Goal: Communication & Community: Answer question/provide support

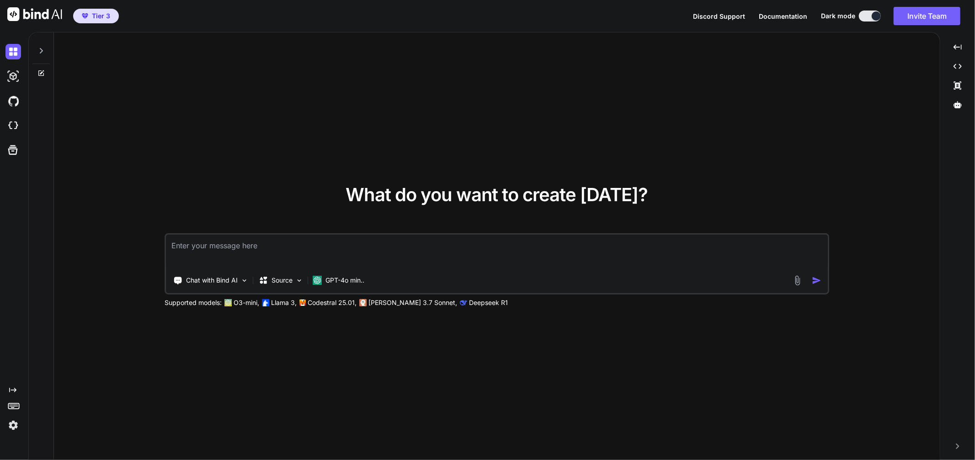
click at [40, 46] on div at bounding box center [40, 48] width 17 height 32
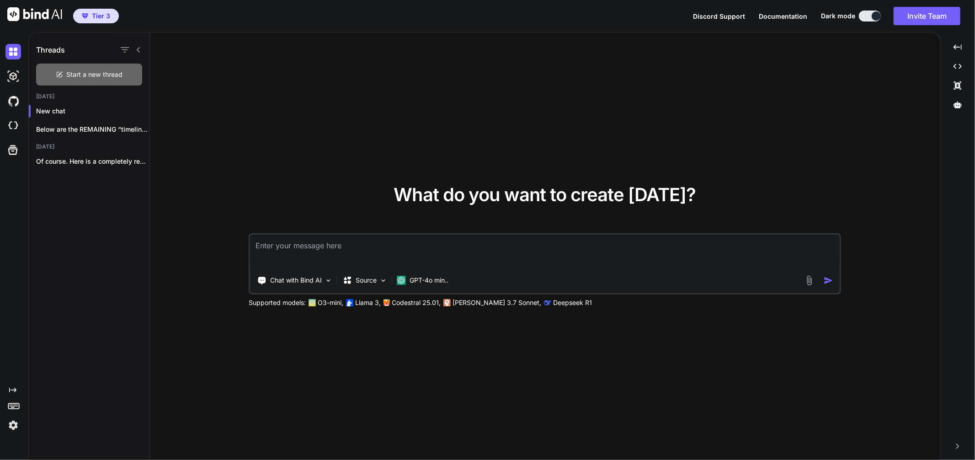
click at [62, 77] on icon at bounding box center [59, 74] width 7 height 7
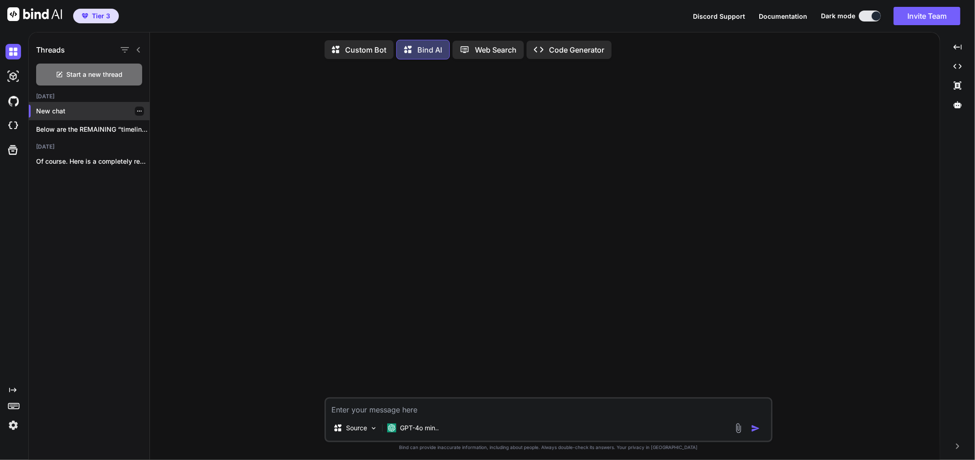
click at [100, 119] on div "New chat" at bounding box center [89, 111] width 121 height 18
click at [100, 120] on div "Below are the REMAINING “timeline-item” blocks (1956..." at bounding box center [89, 129] width 121 height 18
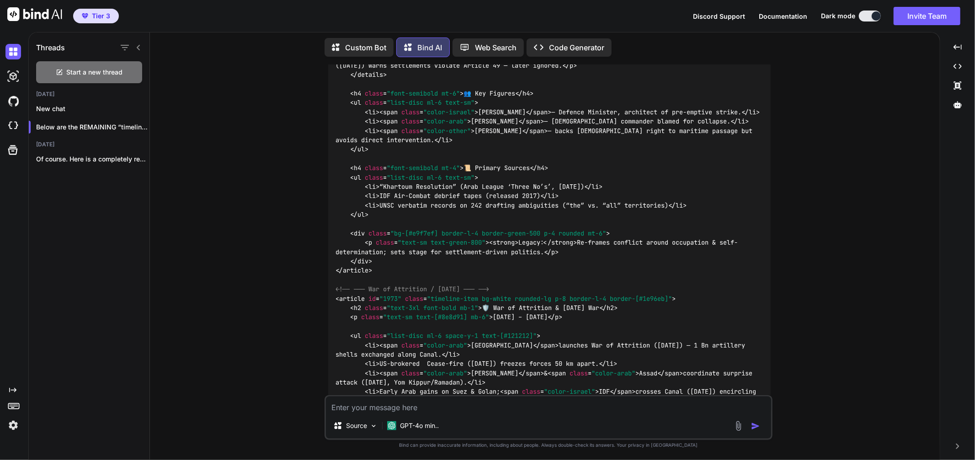
scroll to position [11263, 0]
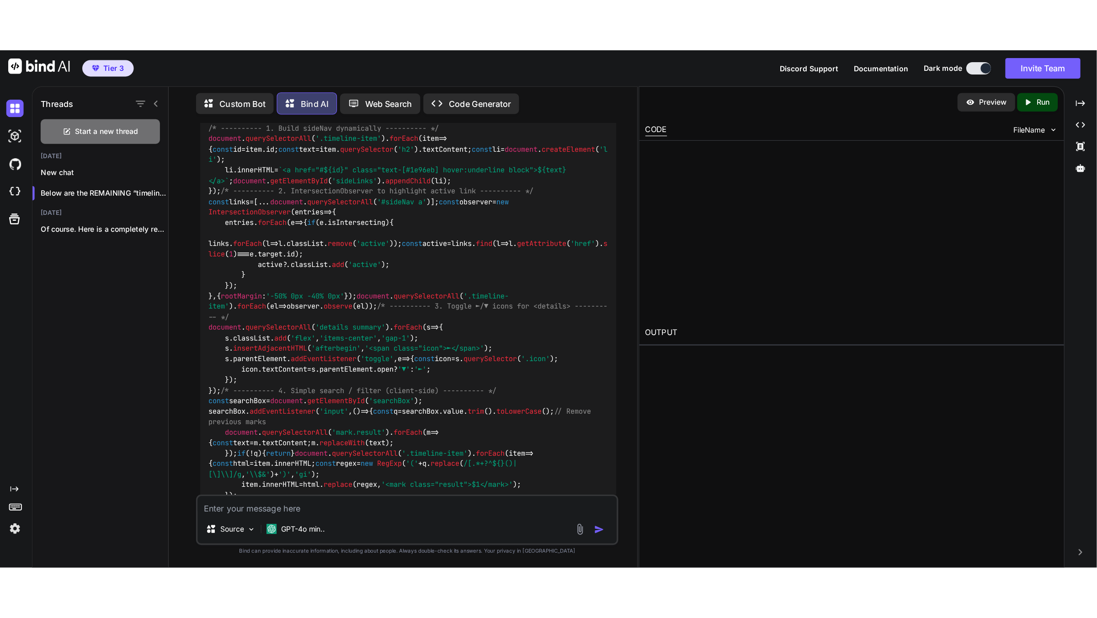
scroll to position [12403, 0]
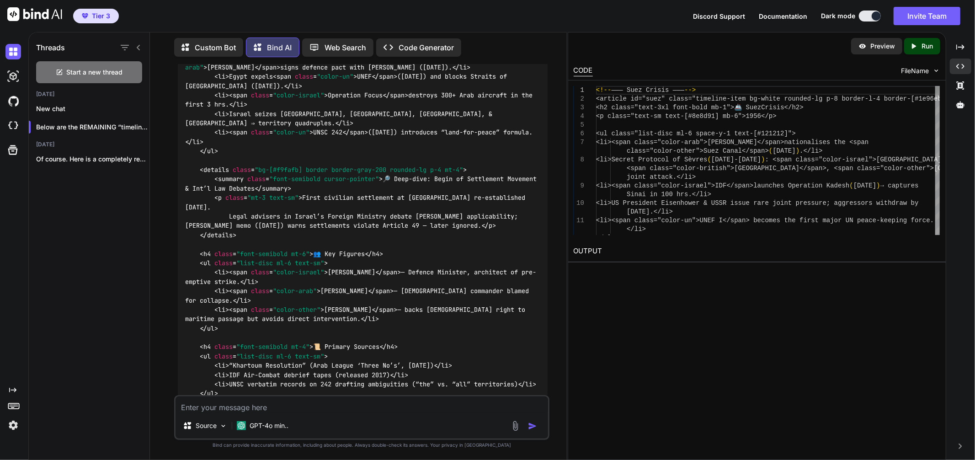
type textarea "x"
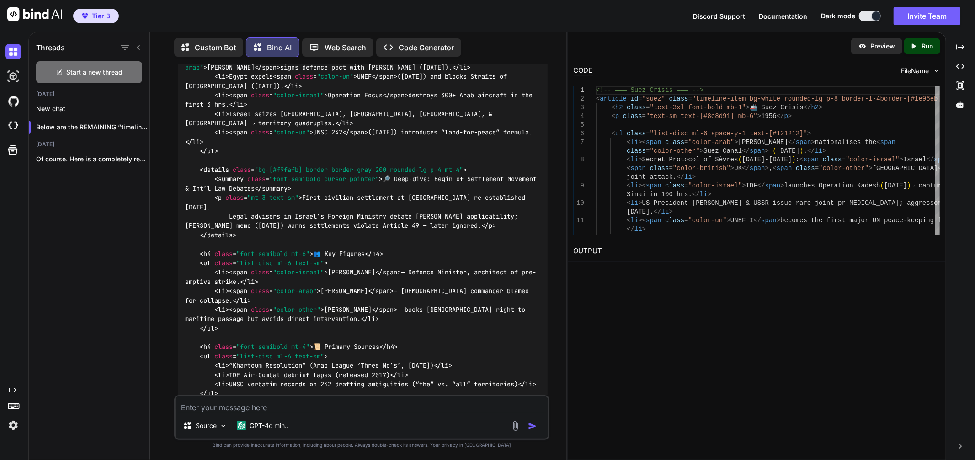
click at [919, 41] on div "Created with Pixso. Run" at bounding box center [922, 46] width 36 height 16
click at [632, 277] on link "[URL][DOMAIN_NAME]" at bounding box center [611, 272] width 74 height 9
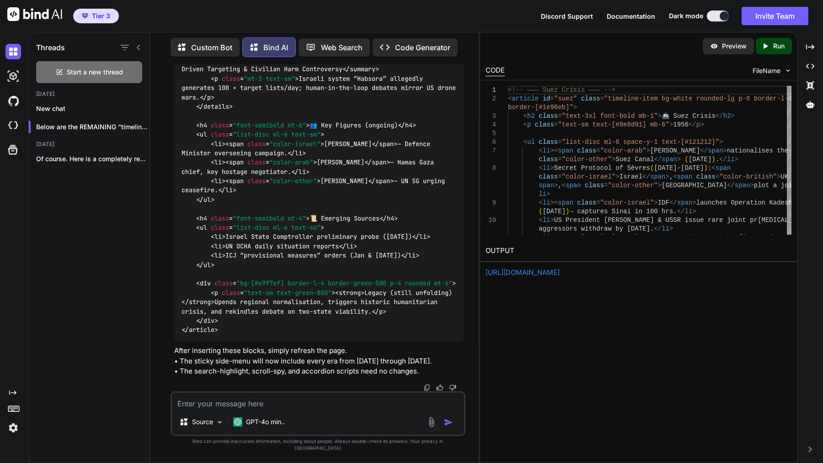
scroll to position [20682, 0]
click at [77, 161] on p "Of course. Here is a completely rewritten..." at bounding box center [92, 158] width 113 height 9
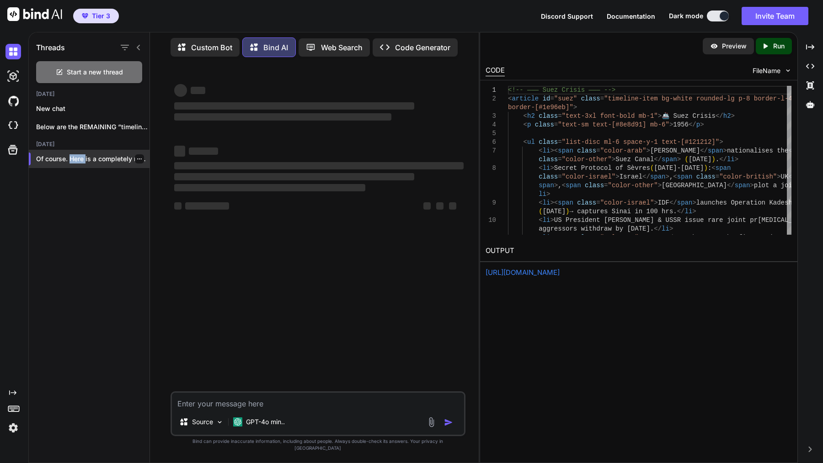
click at [77, 161] on p "Of course. Here is a completely rewritten..." at bounding box center [92, 158] width 113 height 9
drag, startPoint x: 64, startPoint y: 266, endPoint x: 66, endPoint y: 258, distance: 8.0
click at [66, 258] on div "Threads Start a new thread [DATE] New chat Below are the REMAINING “timeline-it…" at bounding box center [89, 246] width 121 height 433
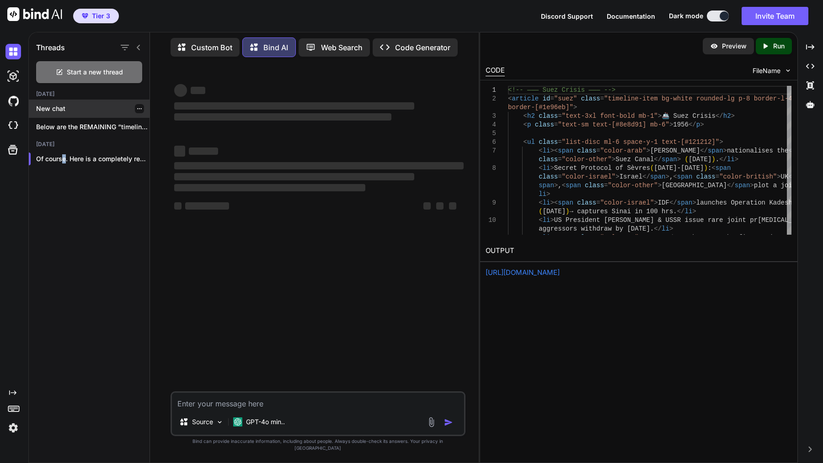
click at [94, 201] on div "Threads Start a new thread [DATE] New chat Below are the REMAINING “timeline-it…" at bounding box center [89, 246] width 121 height 433
click at [88, 113] on p "New chat" at bounding box center [92, 108] width 113 height 9
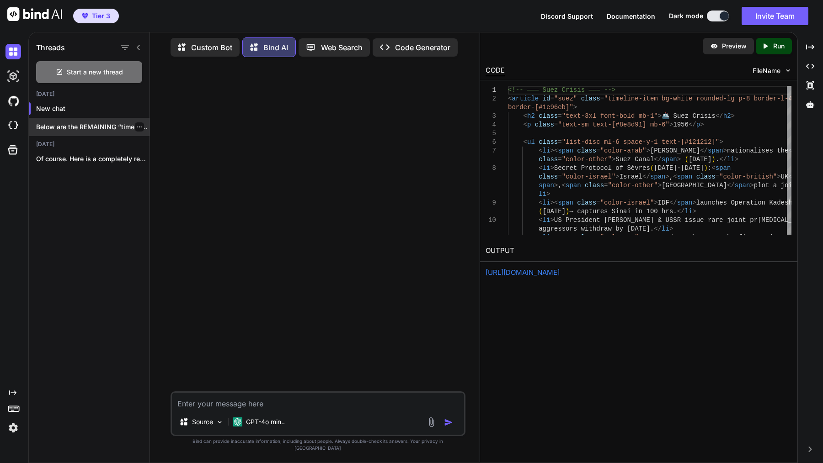
click at [103, 125] on p "Below are the REMAINING “timeline-item” blocks (1956..." at bounding box center [92, 127] width 113 height 9
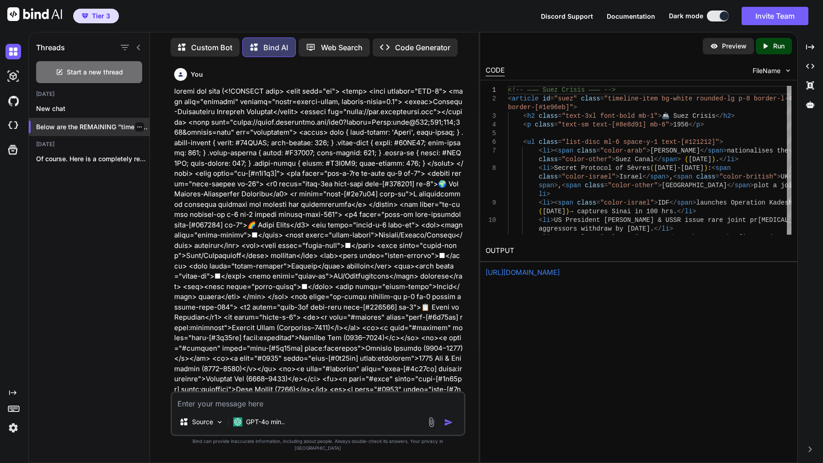
click at [92, 129] on p "Below are the REMAINING “timeline-item” blocks (1956..." at bounding box center [92, 127] width 113 height 9
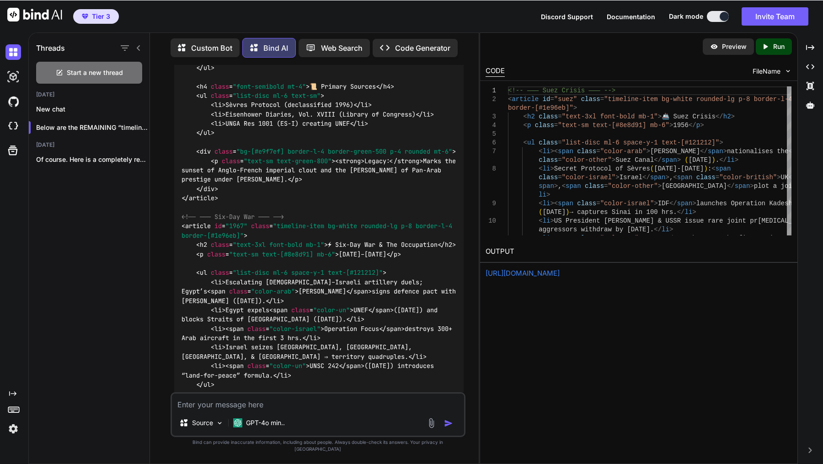
scroll to position [14584, 0]
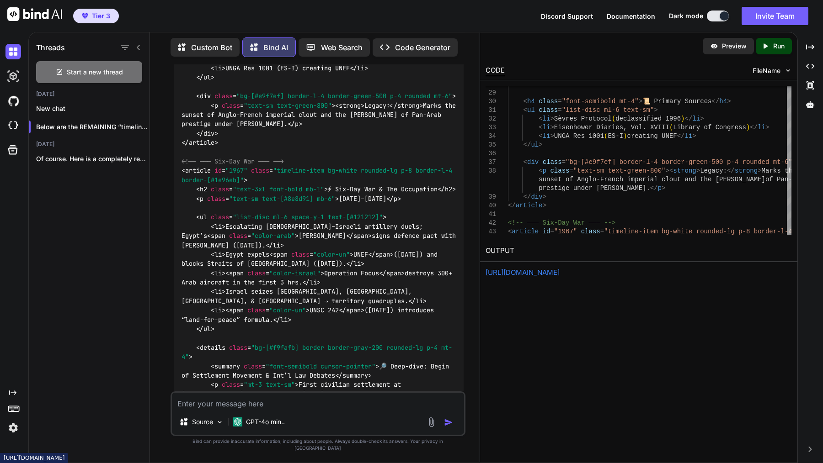
click at [558, 268] on link "[URL][DOMAIN_NAME]" at bounding box center [522, 272] width 74 height 9
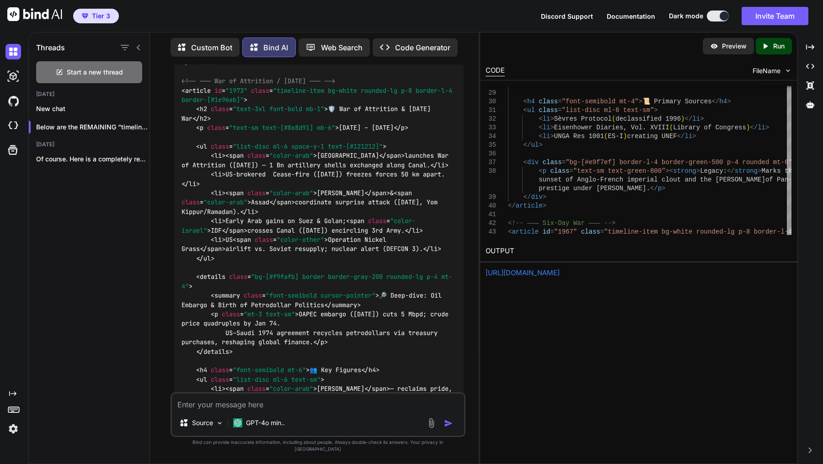
scroll to position [15293, 0]
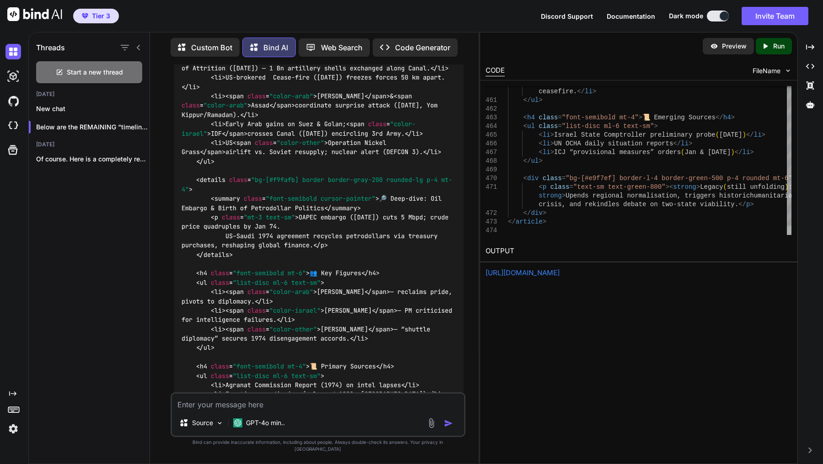
click at [787, 235] on div at bounding box center [789, 230] width 5 height 9
drag, startPoint x: 442, startPoint y: 354, endPoint x: 400, endPoint y: 226, distance: 134.9
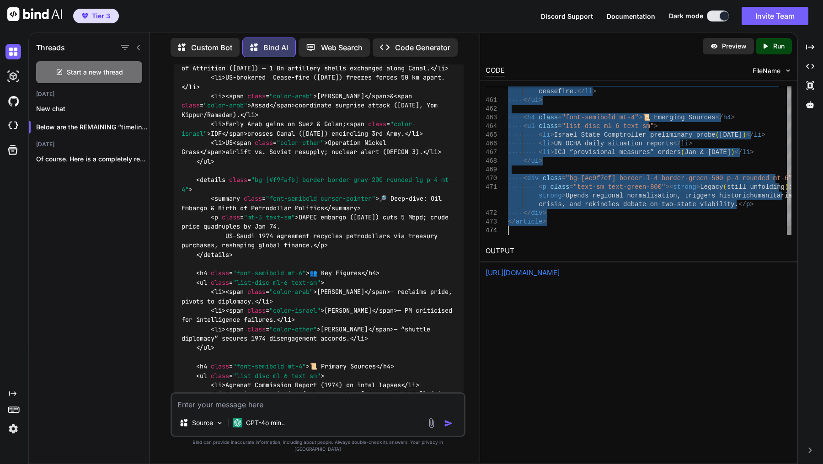
scroll to position [0, 0]
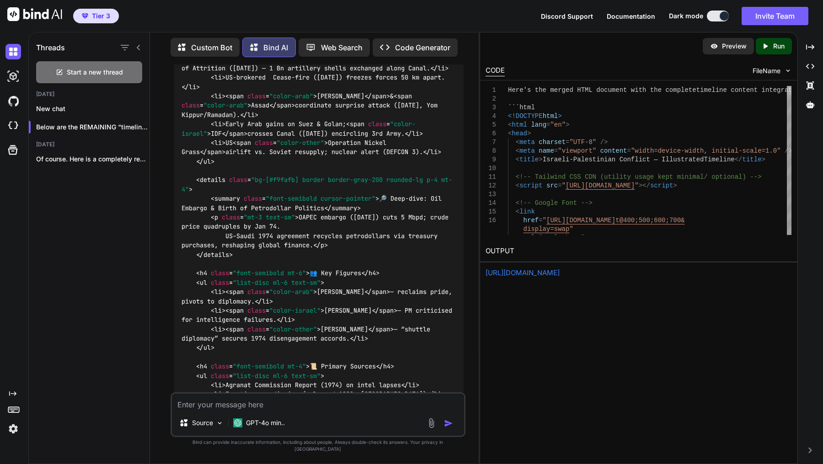
click at [787, 86] on div at bounding box center [789, 90] width 5 height 9
drag, startPoint x: 507, startPoint y: 101, endPoint x: 504, endPoint y: 92, distance: 8.8
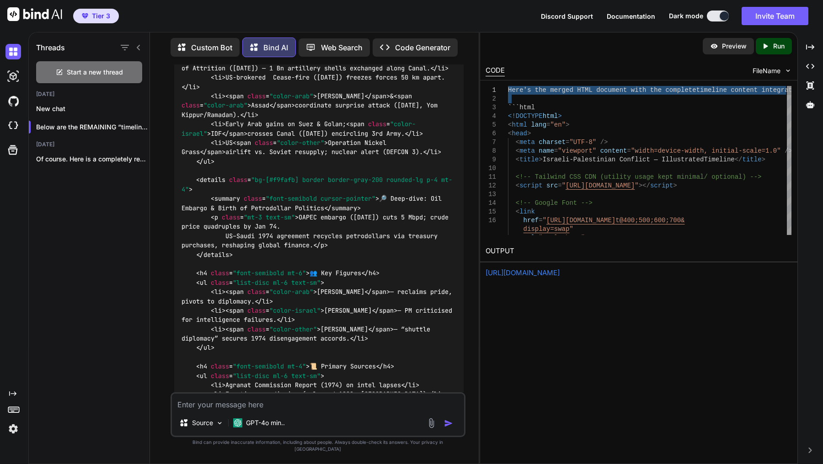
type textarea "```html <!DOCTYPE html> <html lang="en"> <head> <meta charset="UTF-8" /> <meta …"
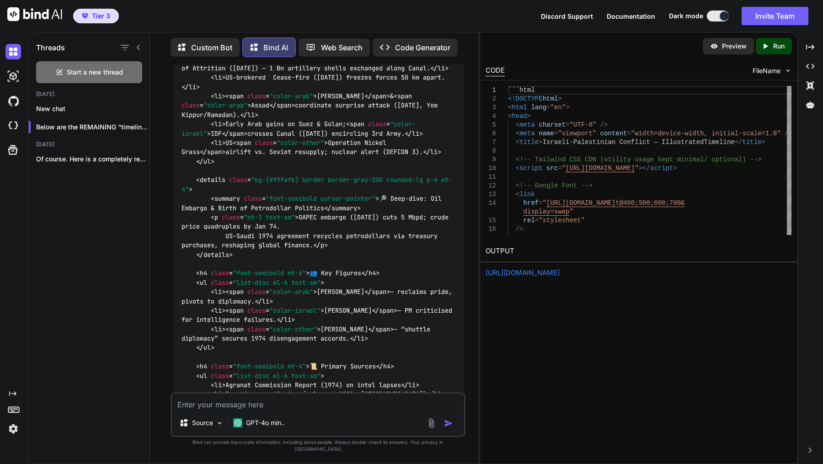
click at [775, 46] on p "Run" at bounding box center [778, 46] width 11 height 9
click at [559, 271] on link "[URL][DOMAIN_NAME]" at bounding box center [522, 272] width 74 height 9
click at [760, 71] on span "FileName" at bounding box center [766, 70] width 28 height 9
click at [777, 71] on span "FileName" at bounding box center [766, 70] width 28 height 9
click at [778, 71] on span "FileName" at bounding box center [766, 70] width 28 height 9
